Goal: Navigation & Orientation: Find specific page/section

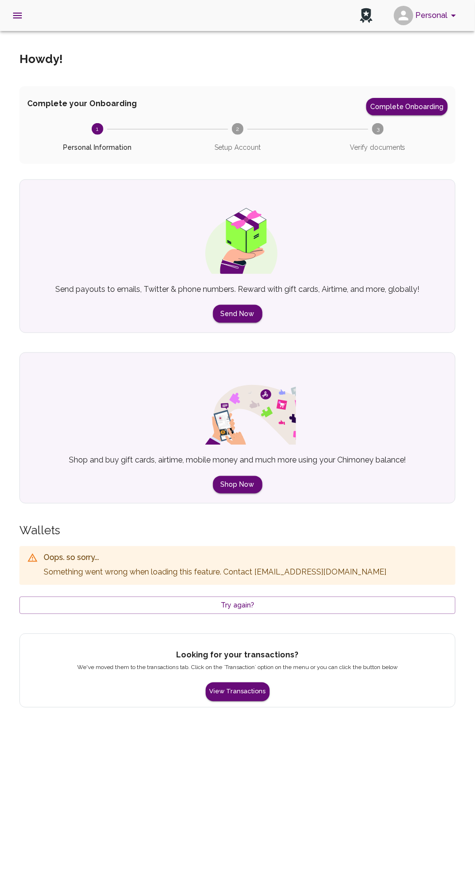
click at [337, 610] on button "Try again?" at bounding box center [237, 606] width 436 height 18
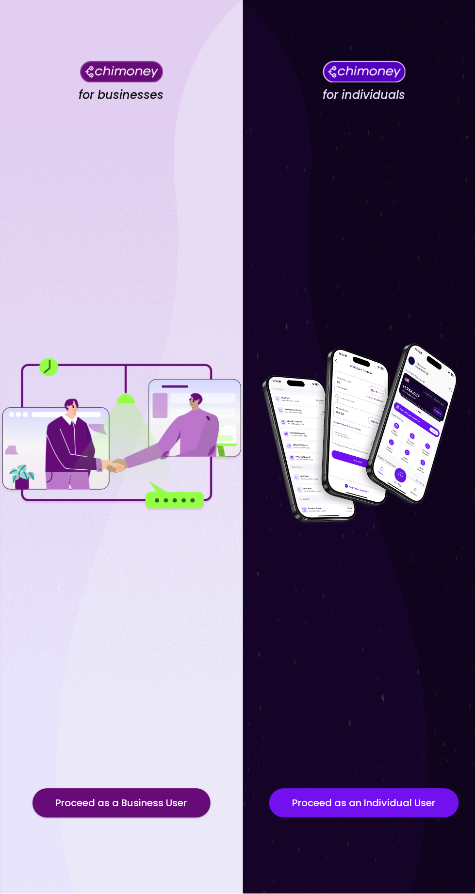
click at [358, 818] on button "Proceed as an Individual User" at bounding box center [364, 803] width 190 height 29
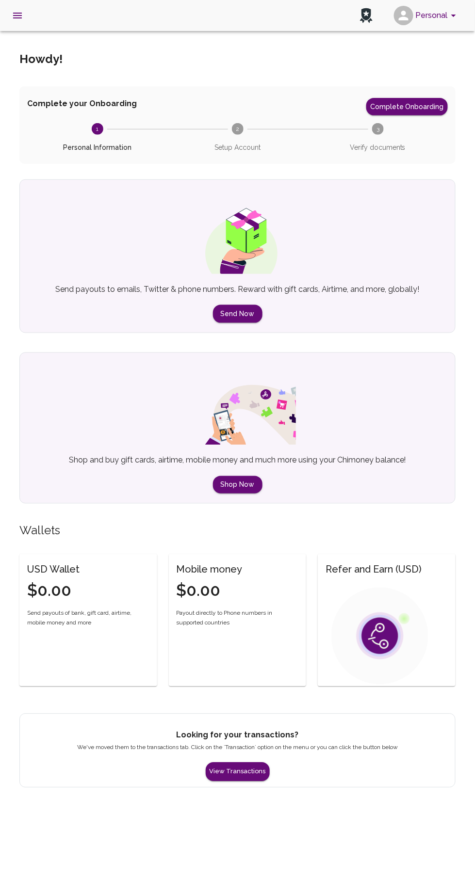
click at [248, 481] on button "Shop Now" at bounding box center [237, 485] width 49 height 18
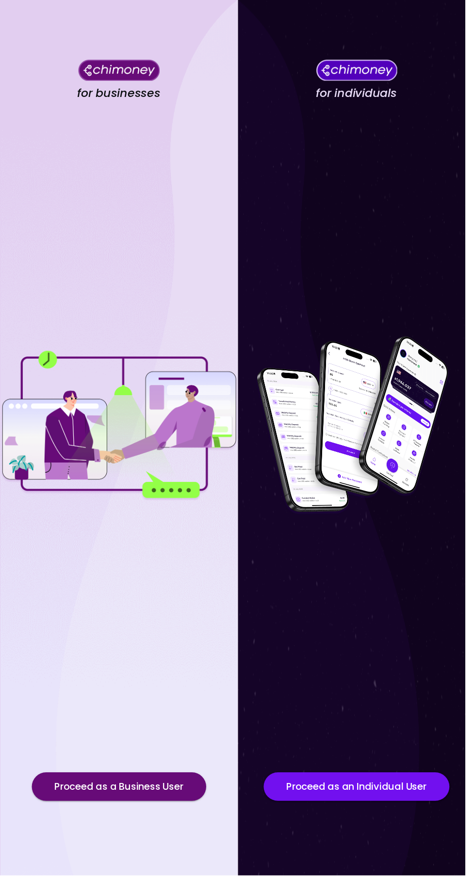
click at [168, 818] on button "Proceed as a Business User" at bounding box center [121, 803] width 178 height 29
click at [130, 818] on button "Proceed as a Business User" at bounding box center [121, 803] width 178 height 29
click at [386, 818] on button "Proceed as an Individual User" at bounding box center [364, 803] width 190 height 29
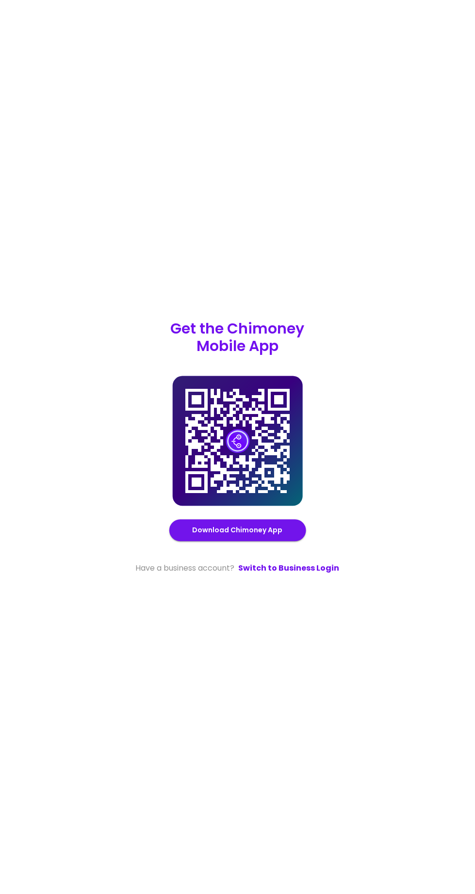
click at [305, 575] on link "Switch to Business Login" at bounding box center [289, 569] width 101 height 12
